Goal: Check status: Check status

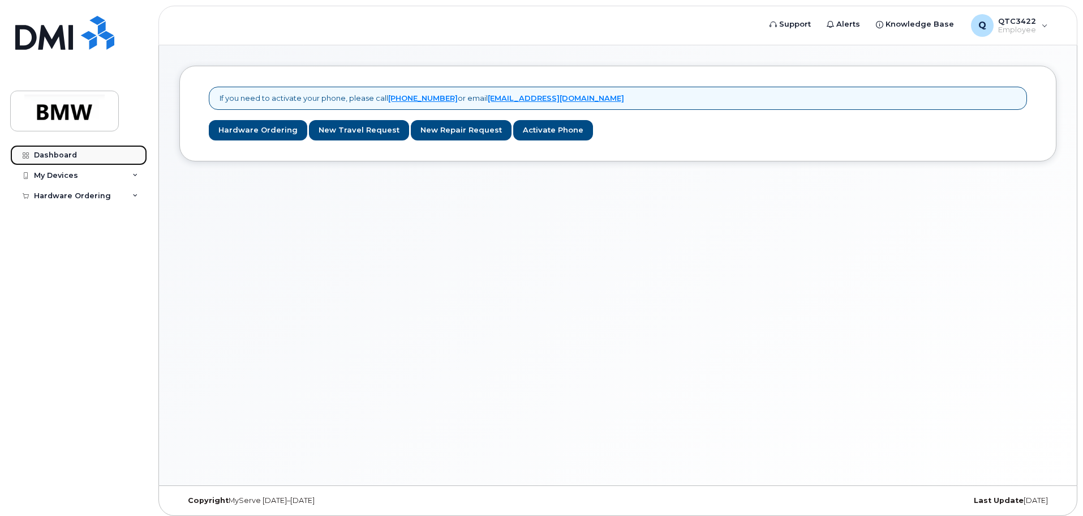
click at [42, 151] on div "Dashboard" at bounding box center [55, 155] width 43 height 9
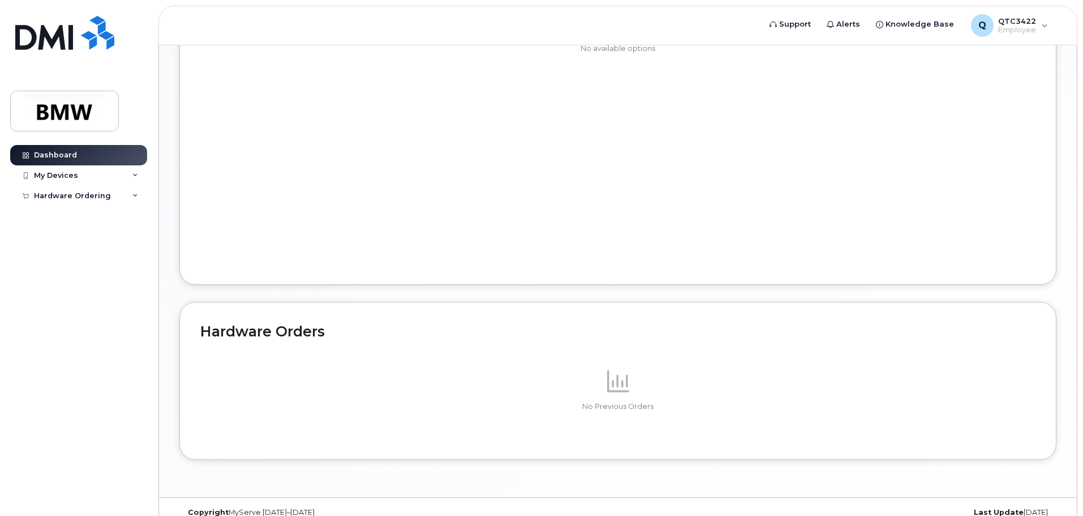
scroll to position [539, 0]
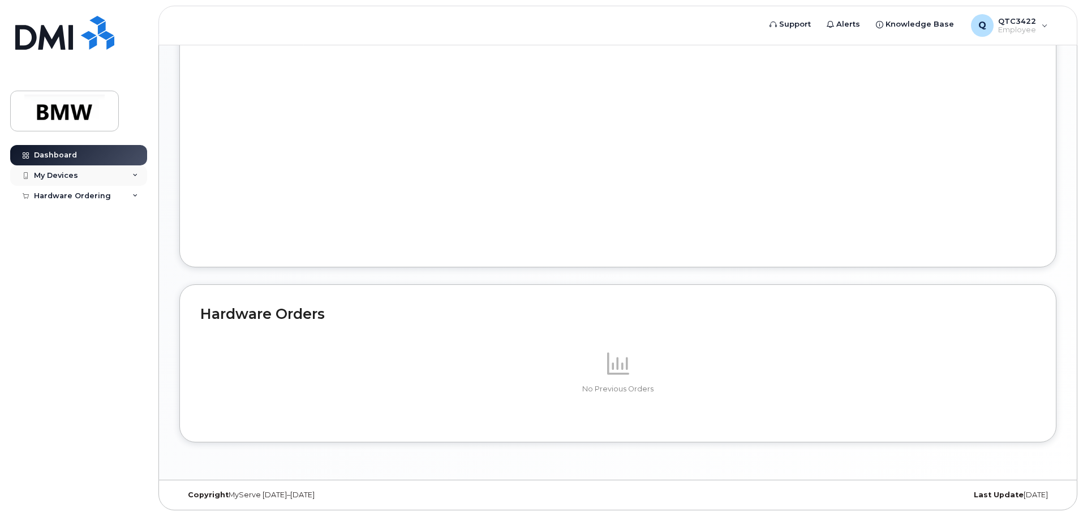
click at [109, 177] on div "My Devices" at bounding box center [78, 175] width 137 height 20
click at [140, 169] on div "My Devices" at bounding box center [78, 175] width 137 height 20
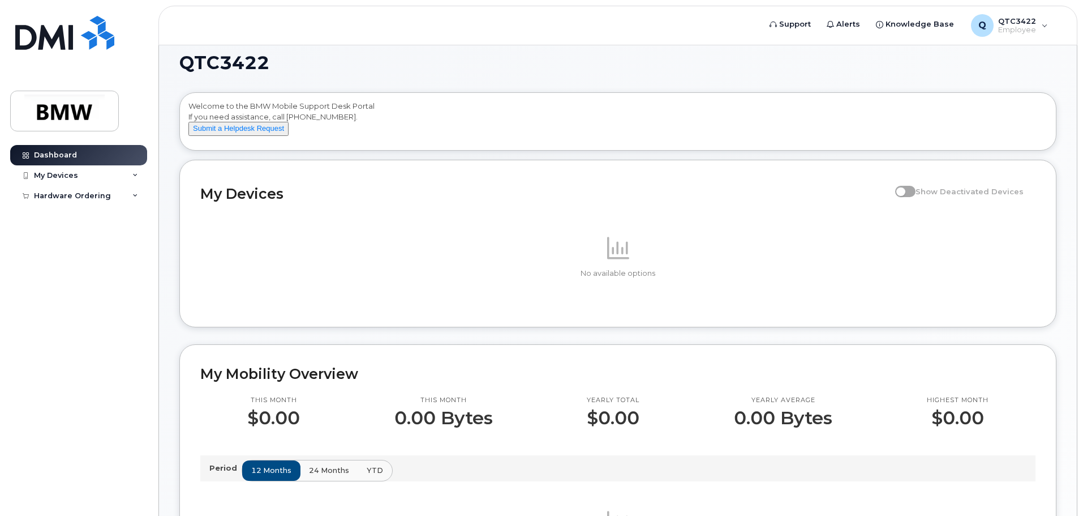
scroll to position [0, 0]
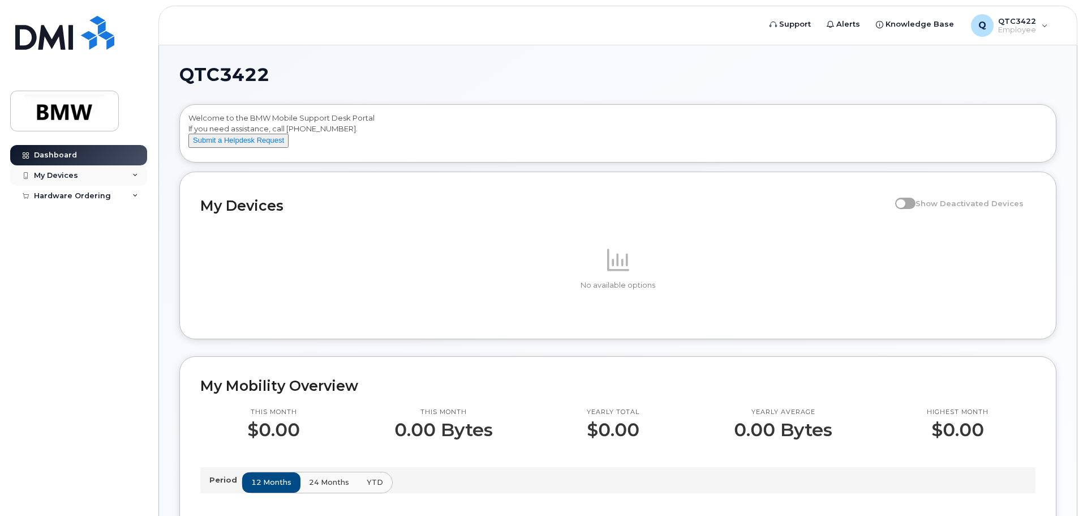
click at [57, 175] on div "My Devices" at bounding box center [56, 175] width 44 height 9
click at [134, 171] on div "My Devices" at bounding box center [78, 175] width 137 height 20
click at [133, 186] on div "Hardware Ordering" at bounding box center [78, 196] width 137 height 20
click at [68, 212] on div "My Orders" at bounding box center [59, 216] width 41 height 10
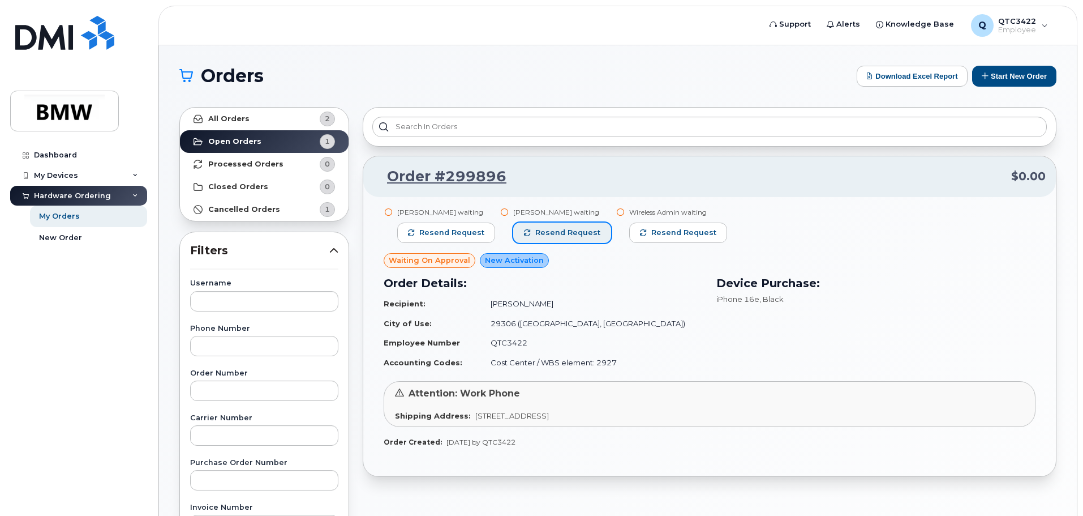
click at [545, 230] on span "Resend request" at bounding box center [567, 233] width 65 height 10
